Goal: Task Accomplishment & Management: Use online tool/utility

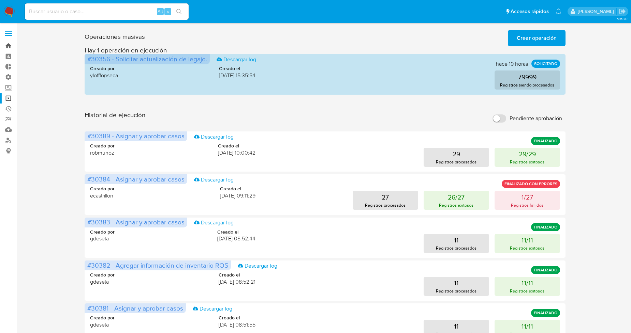
click at [7, 43] on link "Bandeja" at bounding box center [40, 46] width 81 height 11
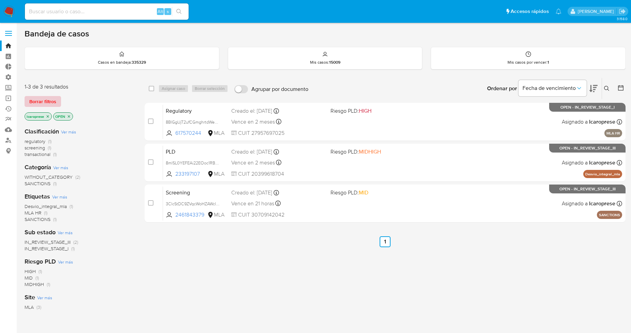
click at [51, 101] on span "Borrar filtros" at bounding box center [42, 102] width 27 height 10
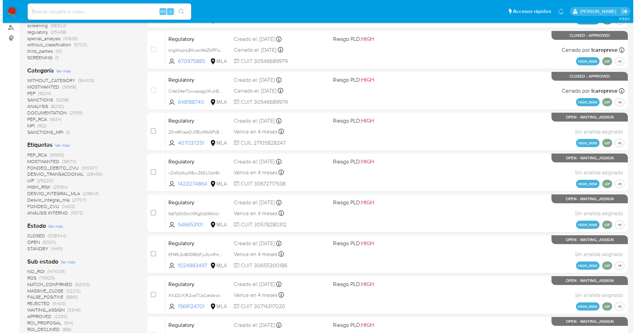
scroll to position [114, 0]
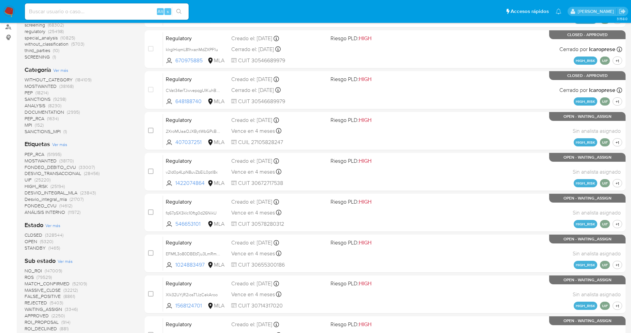
click at [60, 144] on span "Ver más" at bounding box center [59, 145] width 15 height 6
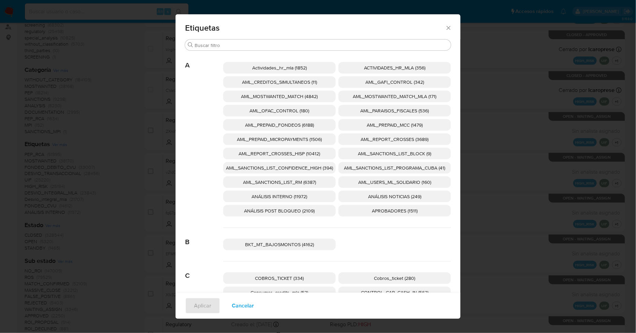
click at [294, 166] on span "AML_SANCTIONS_LIST_CONFIDENCE_HIGH (394)" at bounding box center [279, 168] width 107 height 7
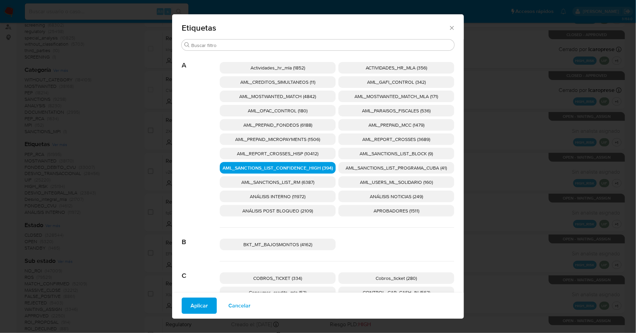
click at [373, 169] on span "AML_SANCTIONS_LIST_PROGRAMA_CUBA (41)" at bounding box center [396, 168] width 101 height 7
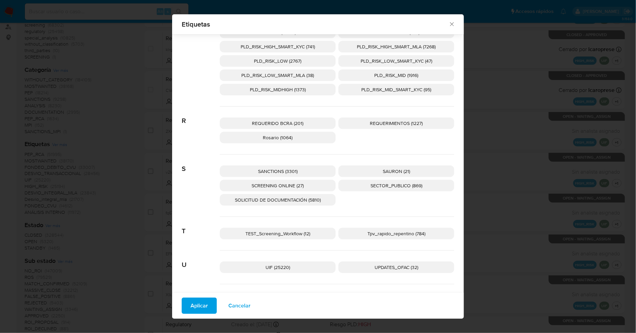
scroll to position [1029, 0]
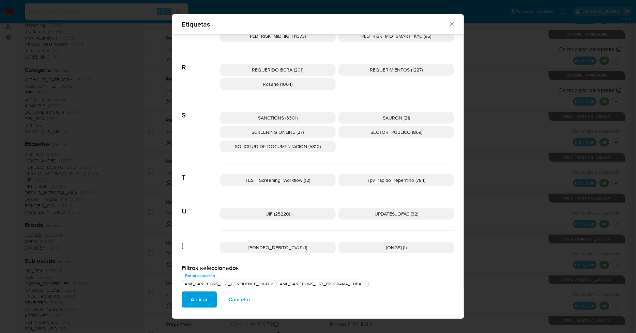
click at [393, 216] on span "UPDATES_OFAC (32)" at bounding box center [397, 214] width 44 height 7
click at [259, 130] on span "SCREENING ONLINE (27)" at bounding box center [278, 132] width 52 height 7
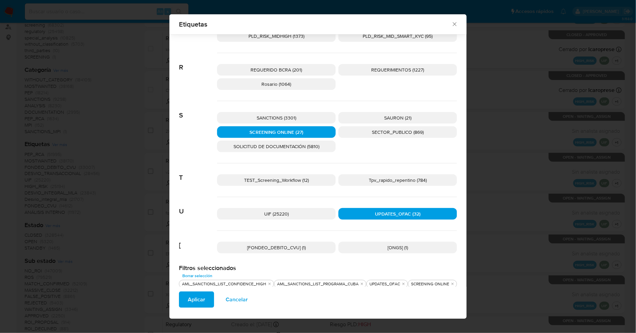
click at [263, 121] on p "SANCTIONS (3301)" at bounding box center [276, 118] width 119 height 12
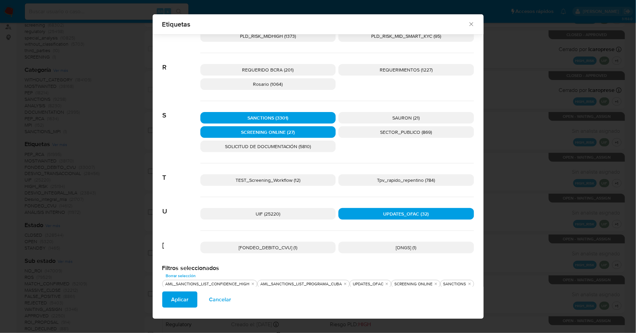
click at [189, 297] on button "Aplicar" at bounding box center [179, 300] width 35 height 16
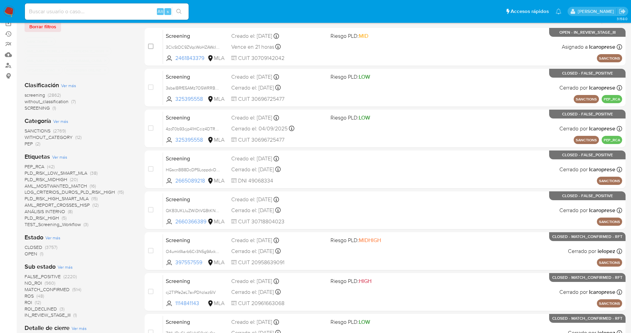
scroll to position [76, 0]
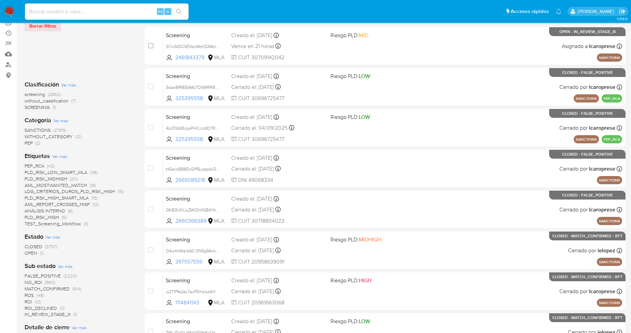
click at [30, 253] on span "OPEN" at bounding box center [31, 253] width 13 height 7
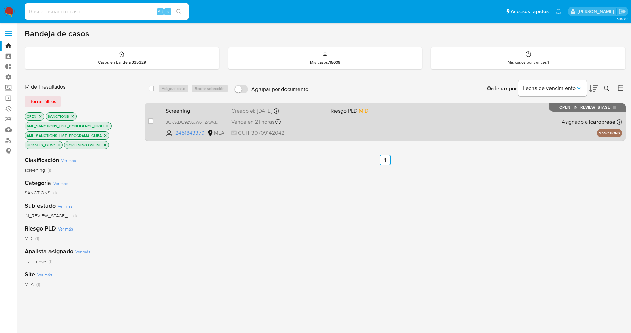
click at [219, 110] on span "Screening" at bounding box center [196, 110] width 60 height 9
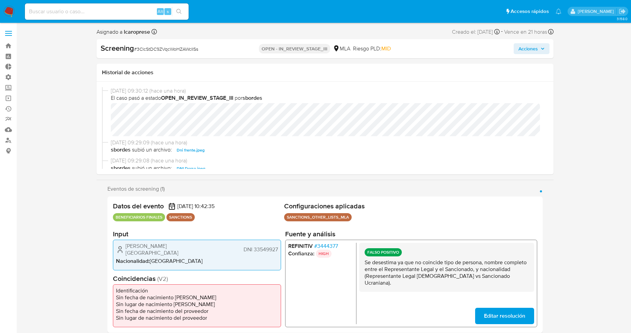
select select "10"
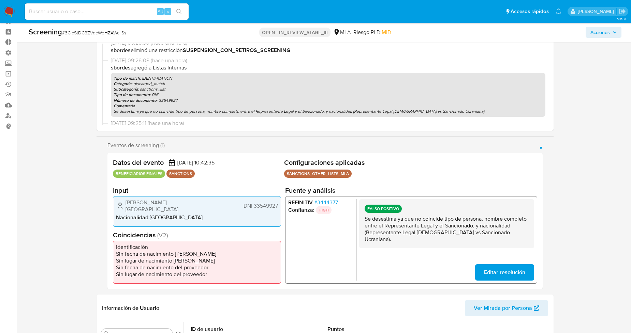
scroll to position [38, 0]
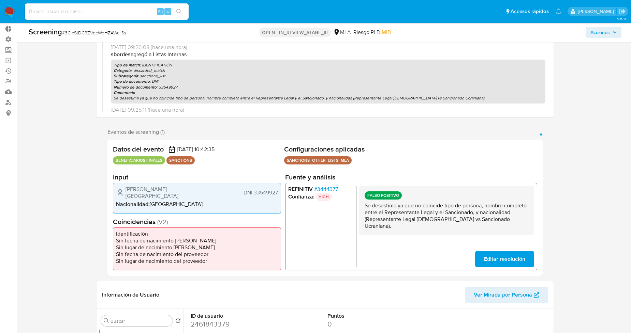
click at [335, 193] on span "# 3444377" at bounding box center [326, 189] width 24 height 7
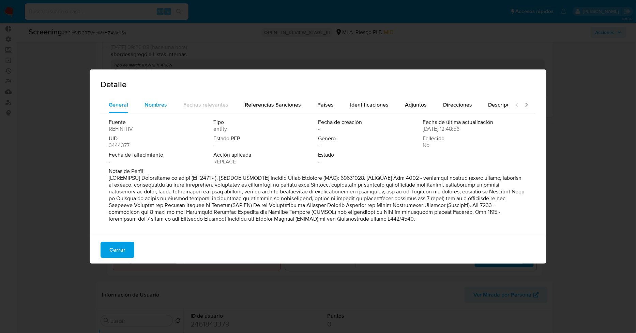
click at [149, 99] on div "Nombres" at bounding box center [156, 105] width 23 height 16
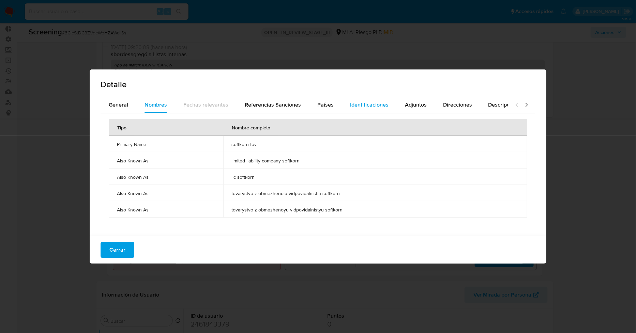
click at [358, 101] on span "Identificaciones" at bounding box center [369, 105] width 39 height 8
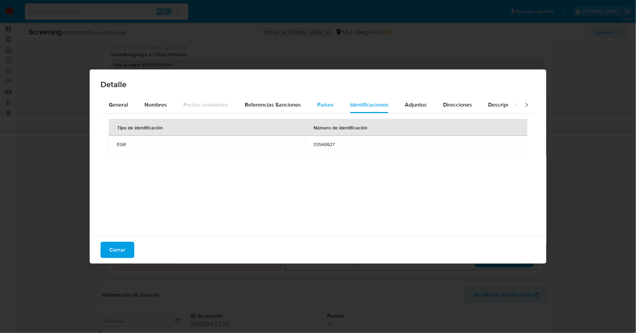
drag, startPoint x: 331, startPoint y: 101, endPoint x: 321, endPoint y: 107, distance: 11.5
click at [331, 101] on span "Países" at bounding box center [325, 105] width 16 height 8
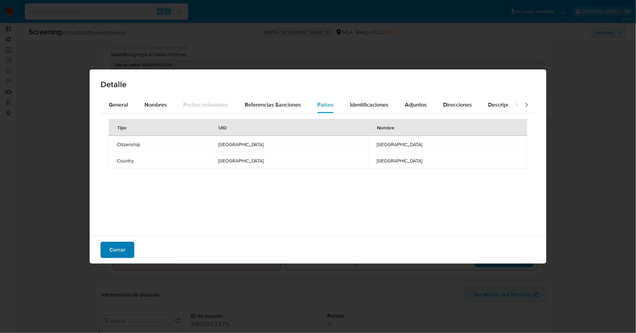
click at [124, 245] on button "Cerrar" at bounding box center [118, 250] width 34 height 16
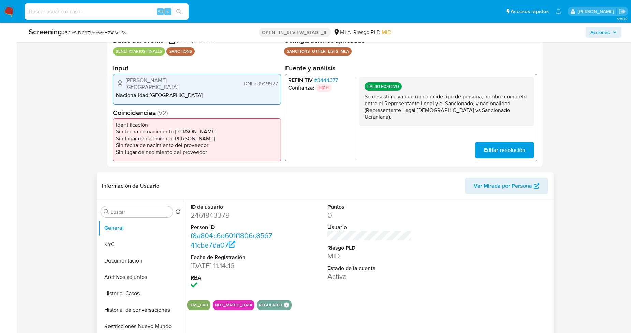
scroll to position [151, 0]
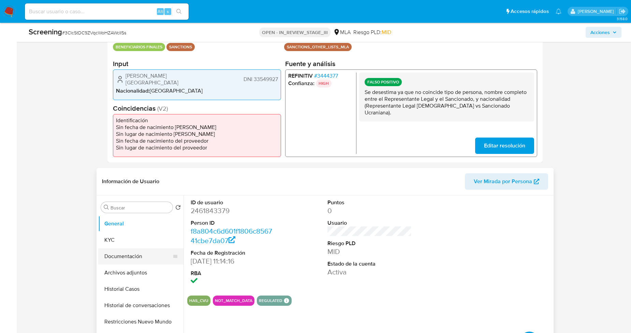
drag, startPoint x: 143, startPoint y: 248, endPoint x: 143, endPoint y: 256, distance: 7.8
click at [143, 249] on button "Documentación" at bounding box center [138, 257] width 80 height 16
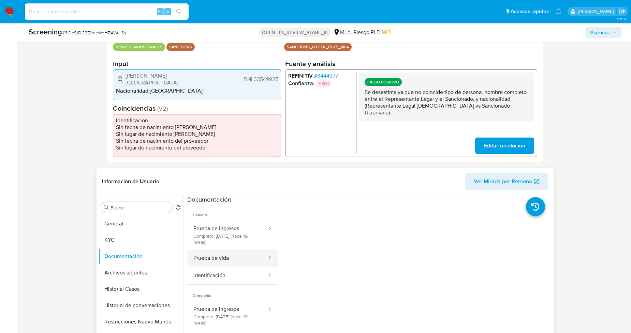
click at [236, 256] on button "Prueba de vida" at bounding box center [227, 258] width 80 height 17
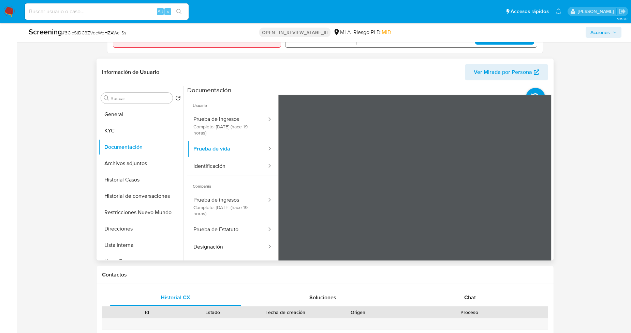
scroll to position [265, 0]
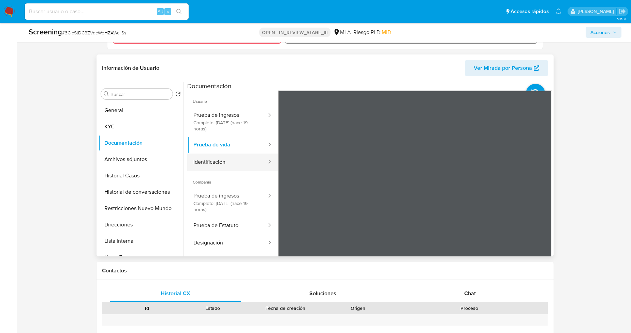
click at [235, 162] on button "Identificación" at bounding box center [227, 162] width 80 height 17
click at [128, 123] on button "KYC" at bounding box center [138, 127] width 80 height 16
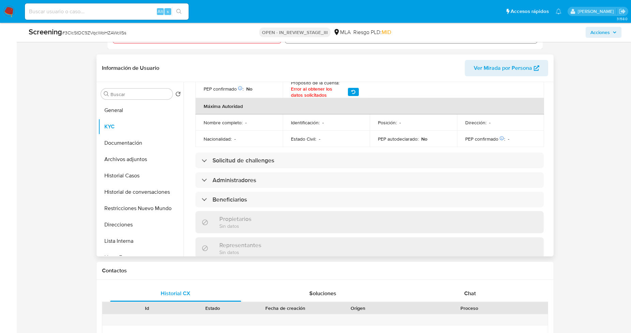
scroll to position [341, 0]
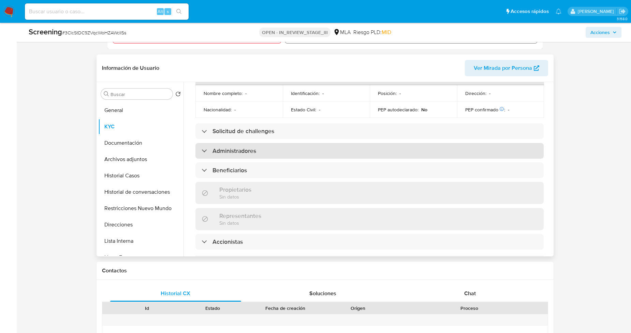
click at [239, 147] on h3 "Administradores" at bounding box center [234, 151] width 44 height 8
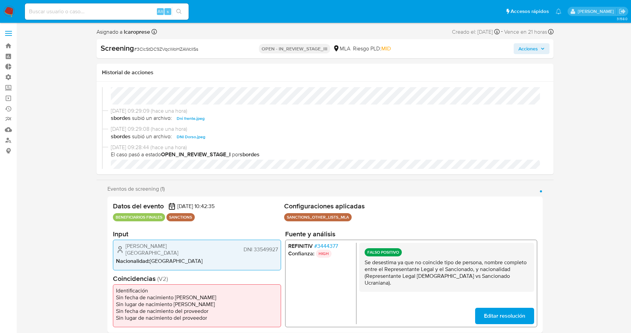
scroll to position [0, 0]
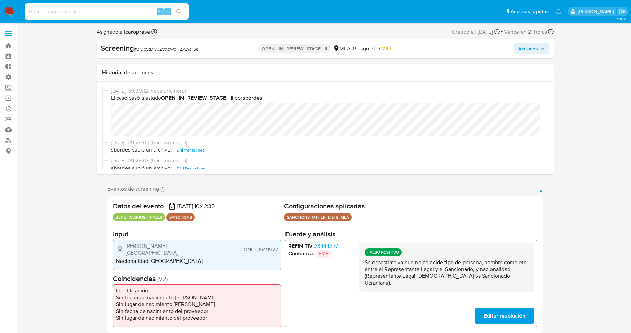
click at [526, 49] on span "Acciones" at bounding box center [527, 48] width 19 height 11
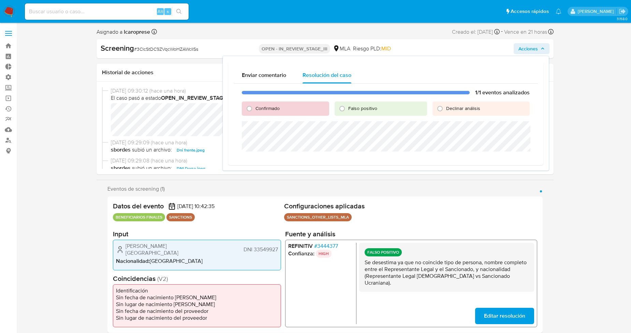
click at [362, 109] on span "Falso positivo" at bounding box center [362, 108] width 29 height 7
click at [347, 109] on input "Falso positivo" at bounding box center [342, 108] width 11 height 11
radio input "true"
click at [490, 160] on span "Cerrar Caso" at bounding box center [505, 160] width 33 height 10
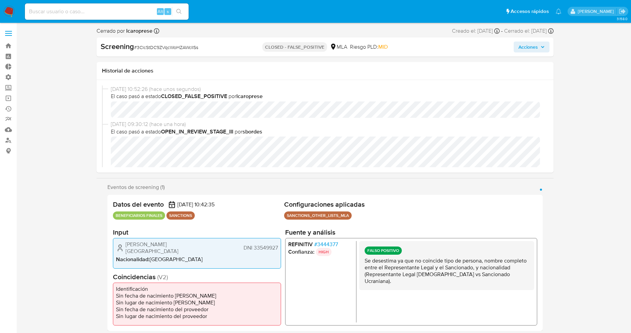
select select "10"
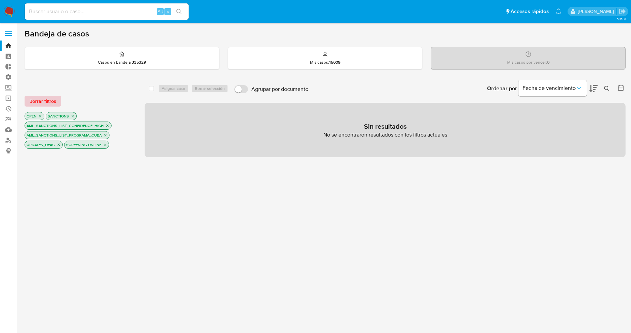
click at [48, 100] on span "Borrar filtros" at bounding box center [42, 102] width 27 height 10
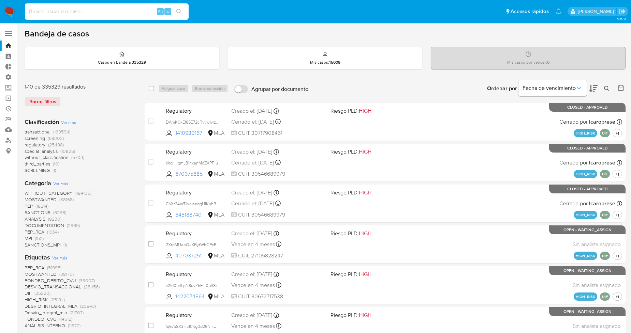
click at [134, 10] on input at bounding box center [107, 11] width 164 height 9
paste input "F7hHIaJb0eYyzGjFjUkdlBaq"
type input "F7hHIaJb0eYyzGjFjUkdlBaq"
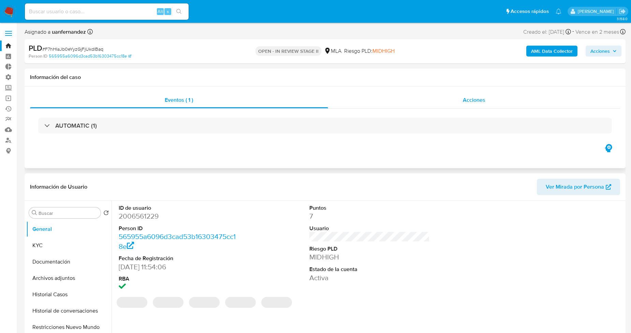
select select "10"
click at [424, 102] on div "Acciones" at bounding box center [474, 100] width 292 height 16
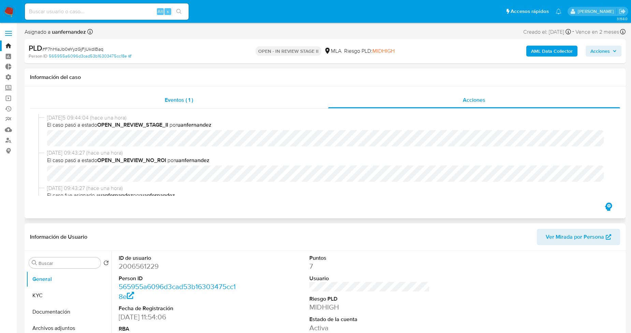
click at [152, 104] on div "Eventos ( 1 )" at bounding box center [179, 100] width 298 height 16
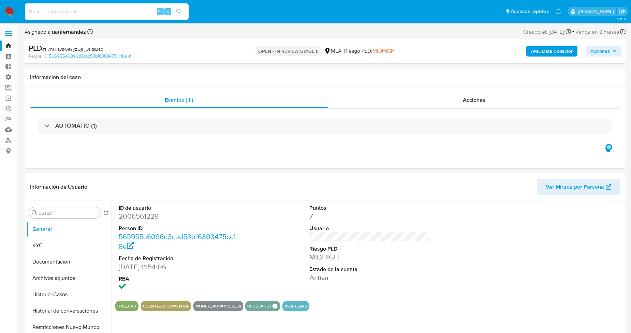
click at [94, 9] on input at bounding box center [107, 11] width 164 height 9
paste input "FlqgjrHJVP86C4FumyhNdpFy"
type input "FlqgjrHJVP86C4FumyhNdpFy"
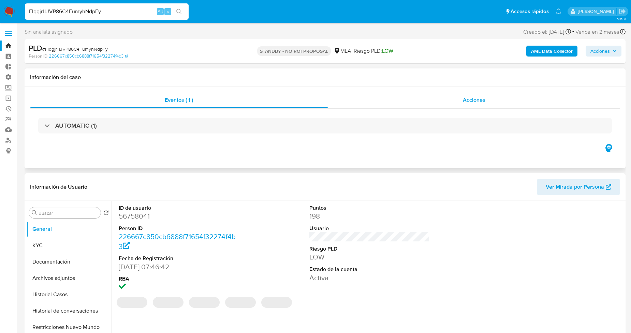
click at [369, 103] on div "Acciones" at bounding box center [474, 100] width 292 height 16
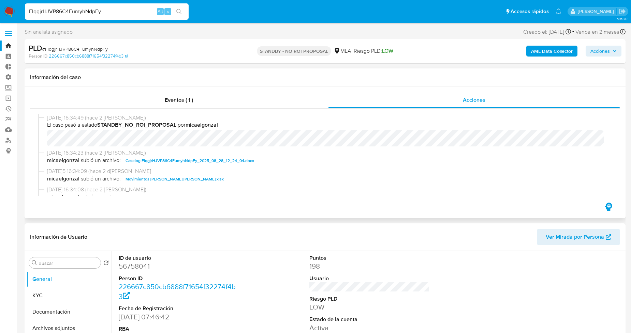
select select "10"
click at [10, 49] on link "Bandeja" at bounding box center [40, 46] width 81 height 11
